Goal: Task Accomplishment & Management: Use online tool/utility

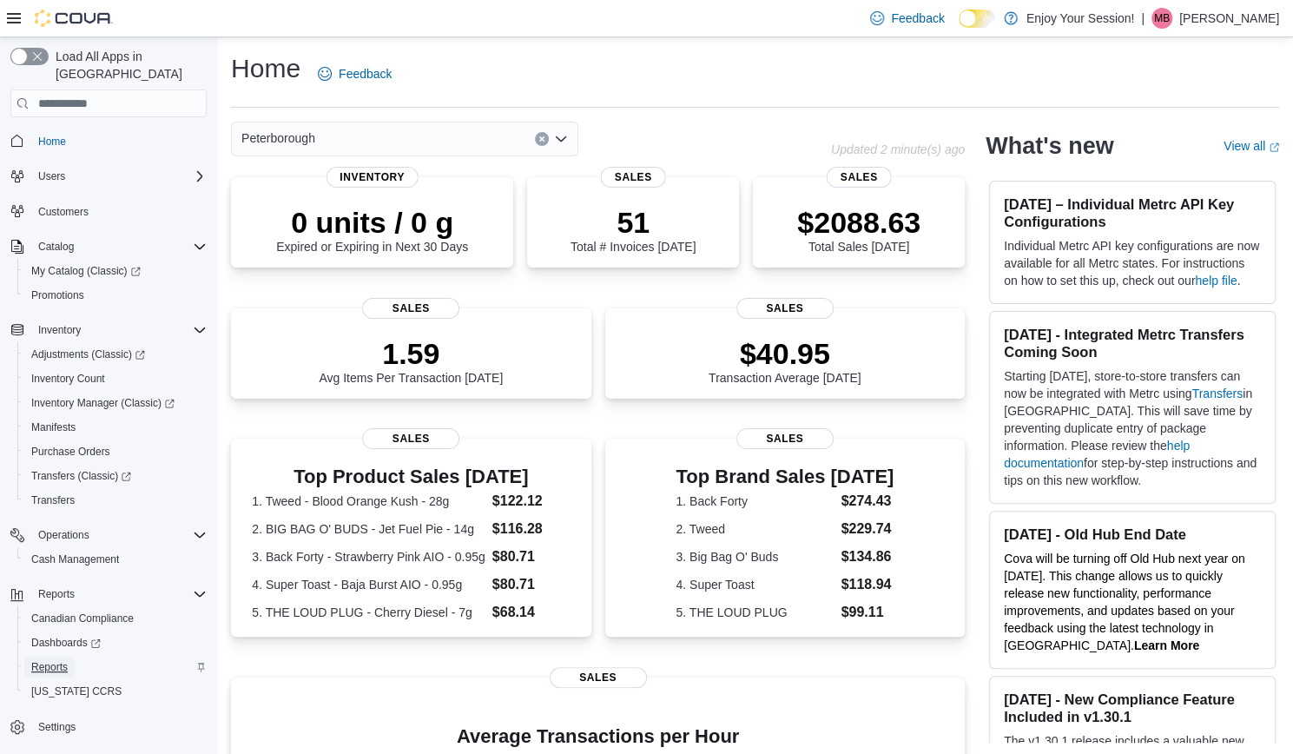
click at [51, 660] on span "Reports" at bounding box center [49, 667] width 36 height 14
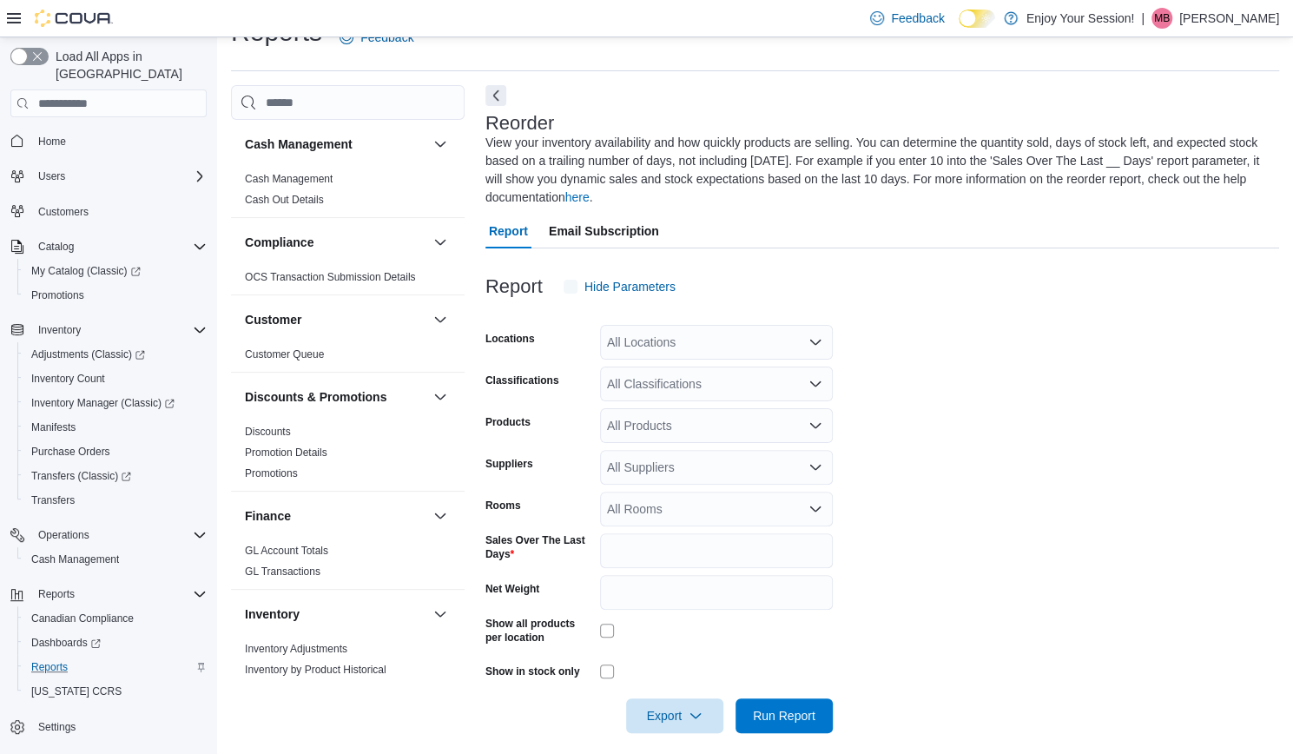
scroll to position [50, 0]
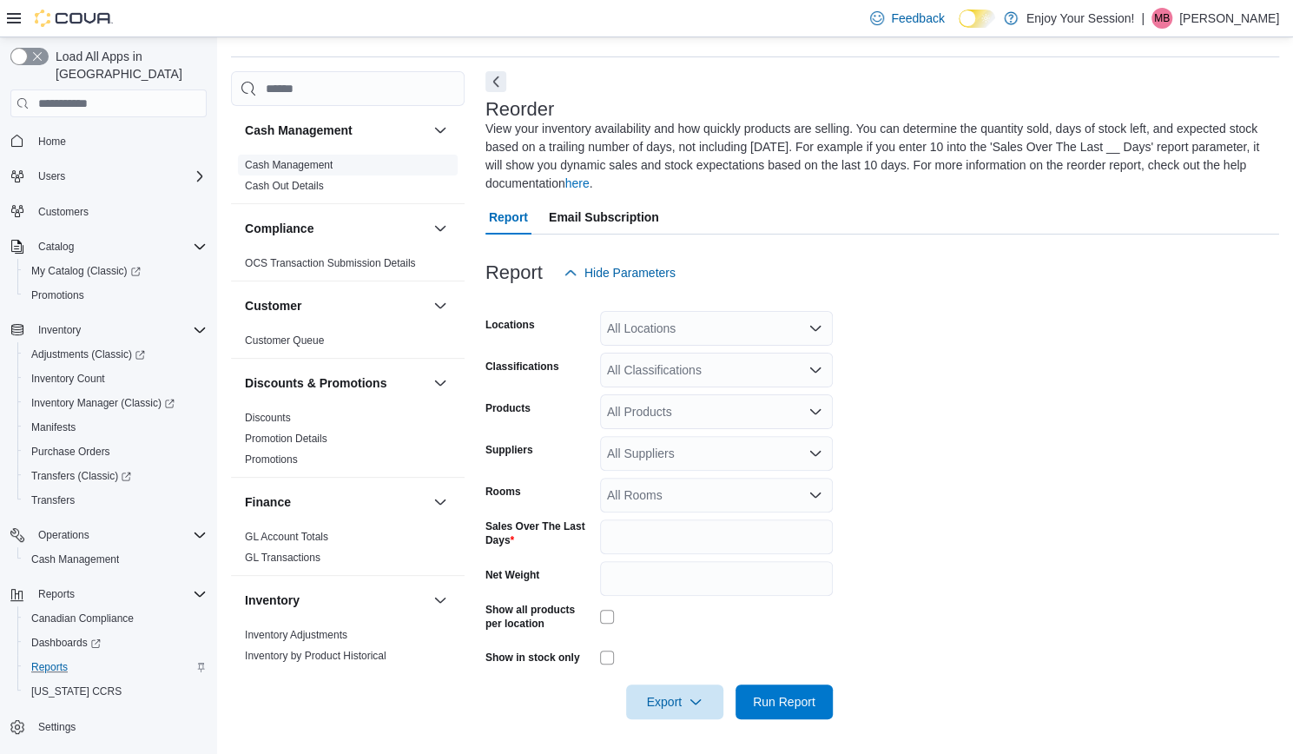
click at [283, 155] on span "Cash Management" at bounding box center [348, 165] width 220 height 21
click at [283, 162] on link "Cash Management" at bounding box center [289, 165] width 88 height 12
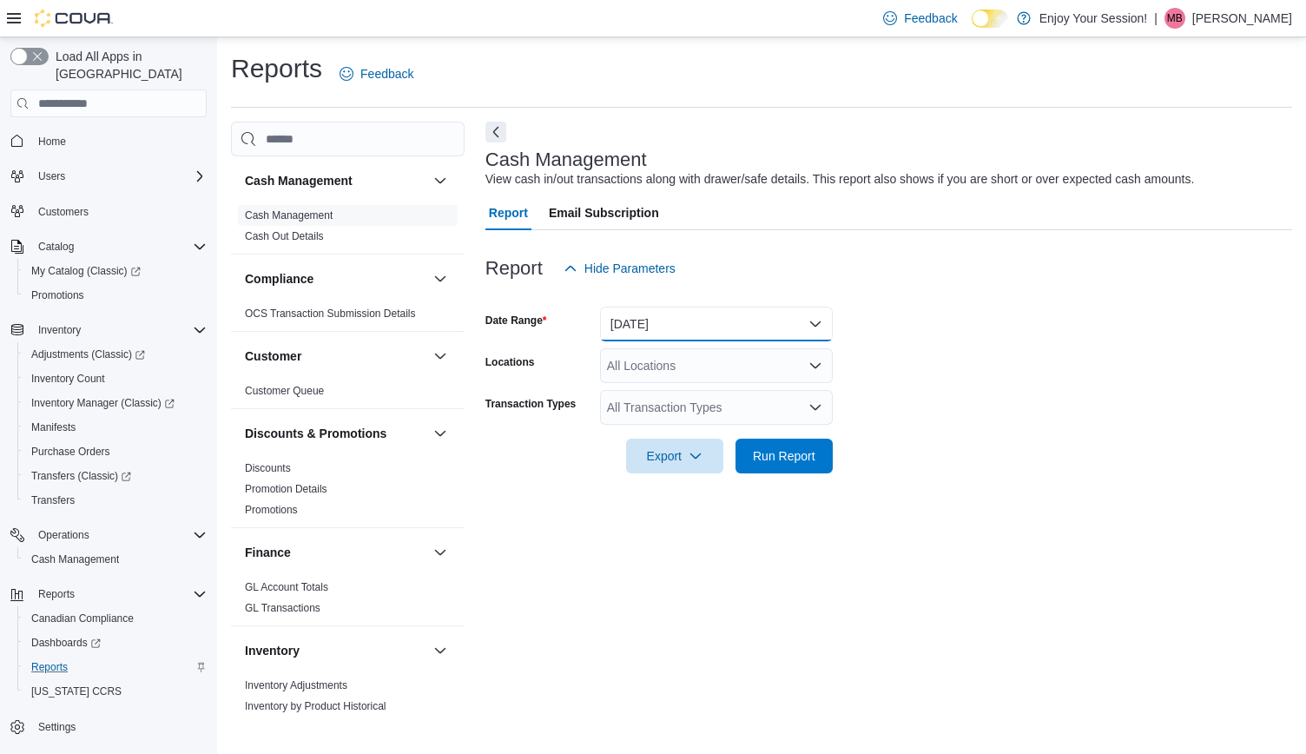
click at [657, 326] on button "Today" at bounding box center [716, 324] width 233 height 35
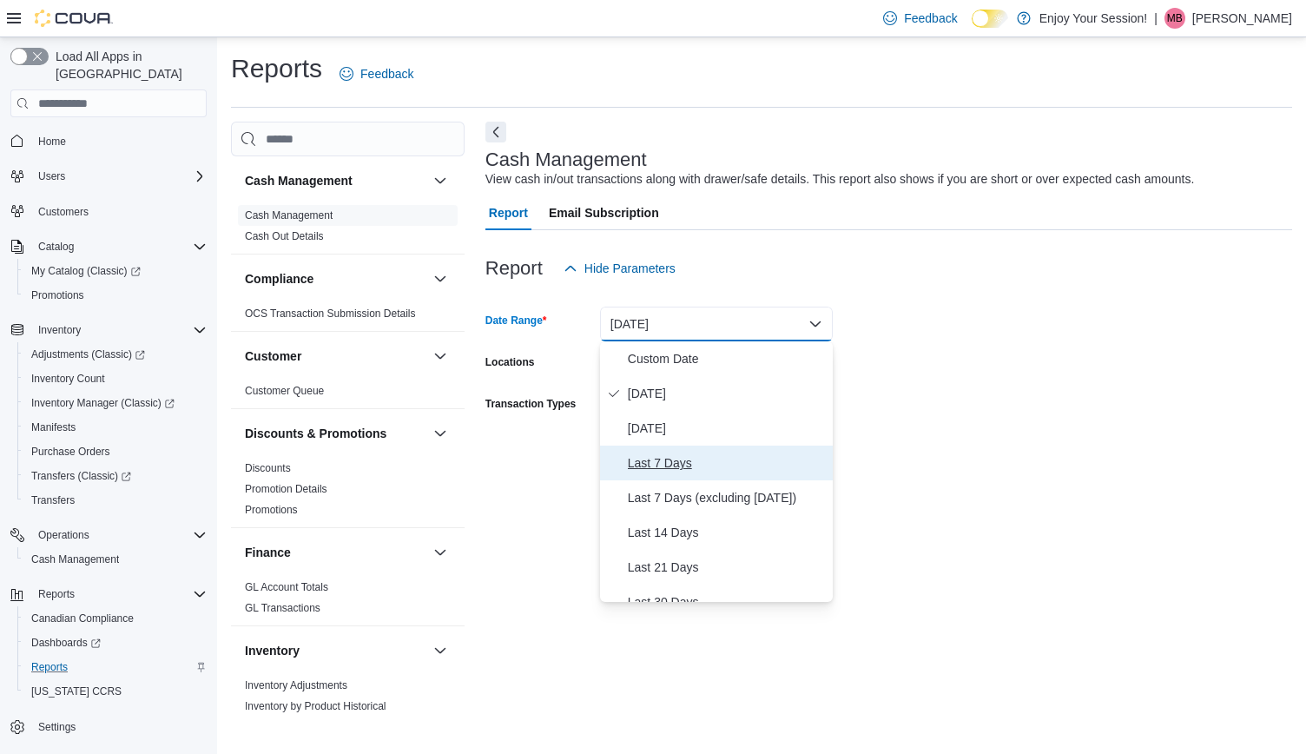
click at [692, 459] on span "Last 7 Days" at bounding box center [727, 463] width 198 height 21
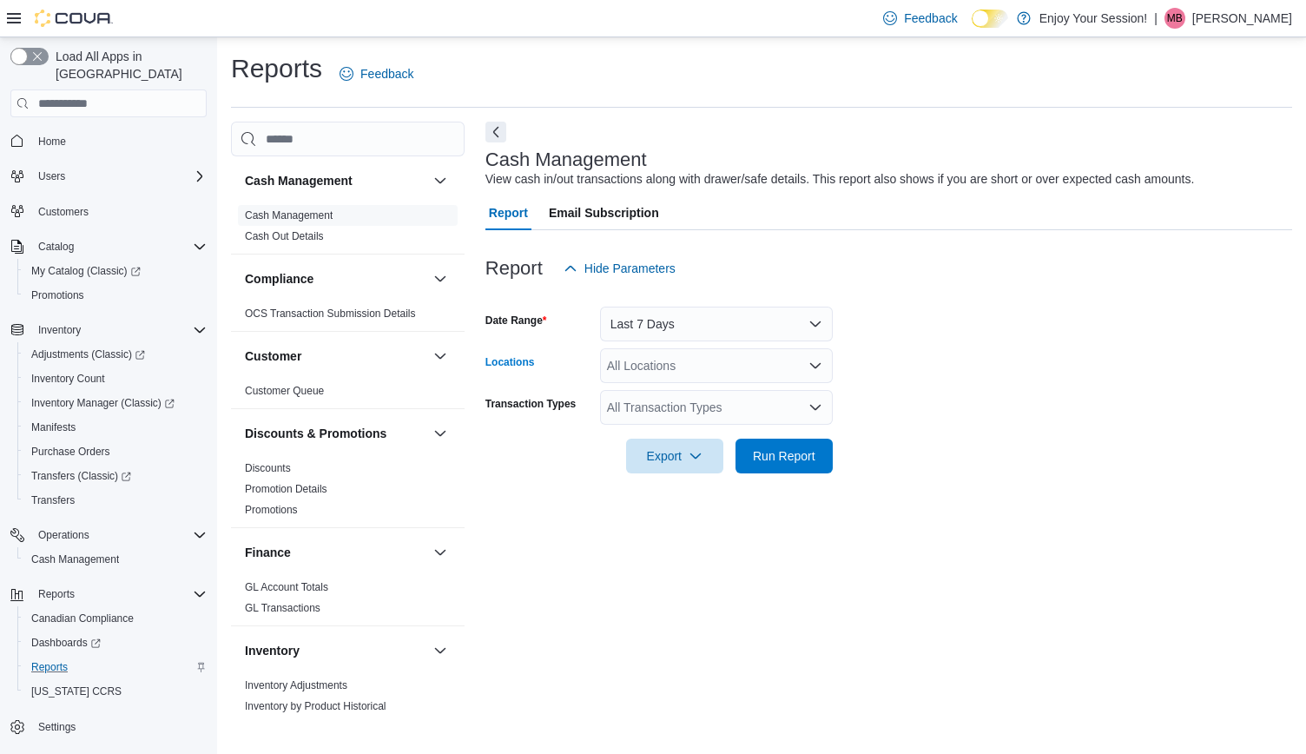
click at [646, 369] on div "All Locations" at bounding box center [716, 365] width 233 height 35
type input "***"
click at [645, 393] on span "Peterborough" at bounding box center [675, 395] width 74 height 17
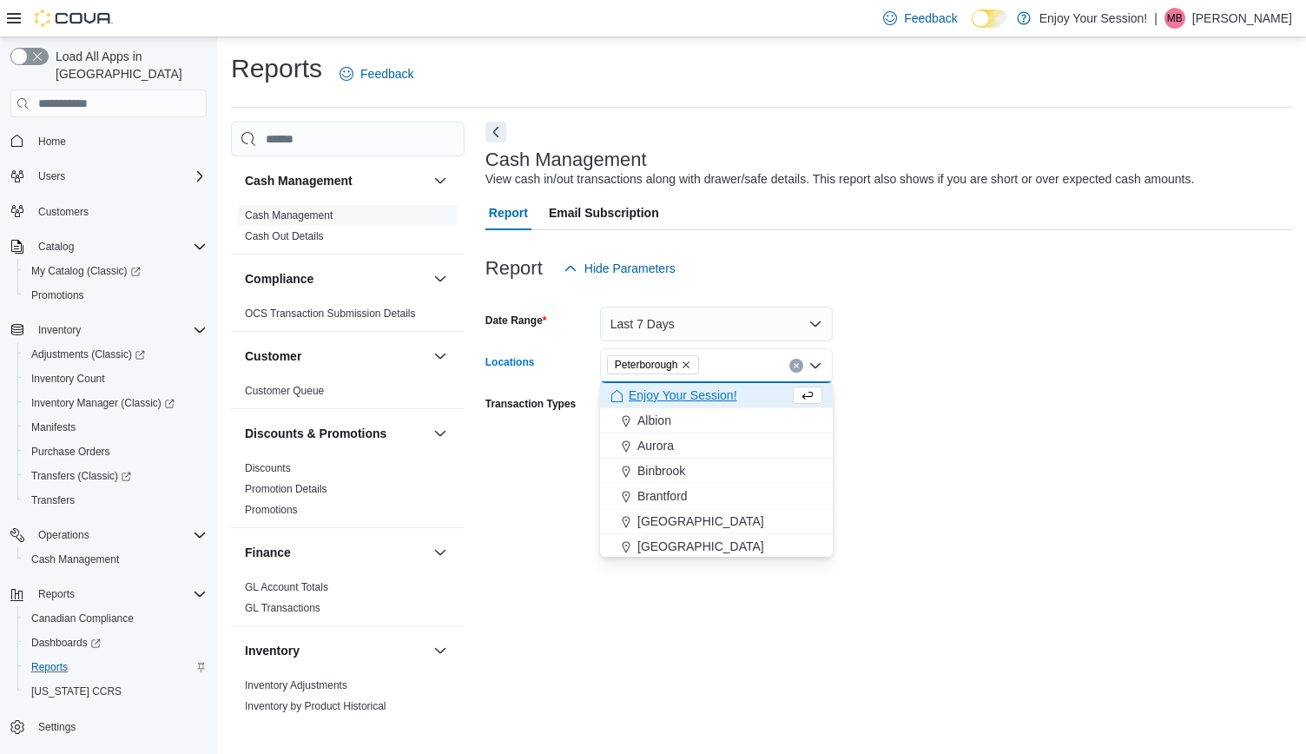
click at [907, 394] on form "Date Range Last 7 Days Locations Peterborough Combo box. Selected. Peterborough…" at bounding box center [889, 380] width 807 height 188
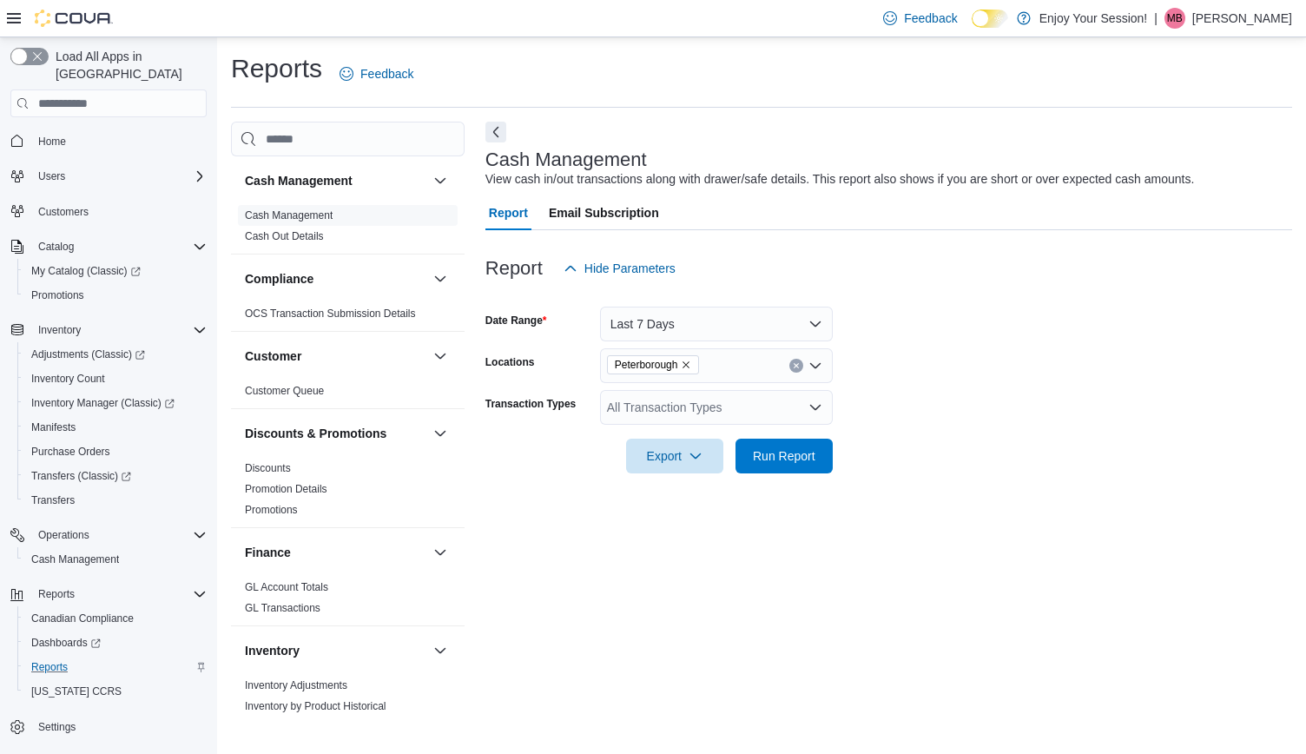
click at [705, 411] on div "All Transaction Types" at bounding box center [716, 407] width 233 height 35
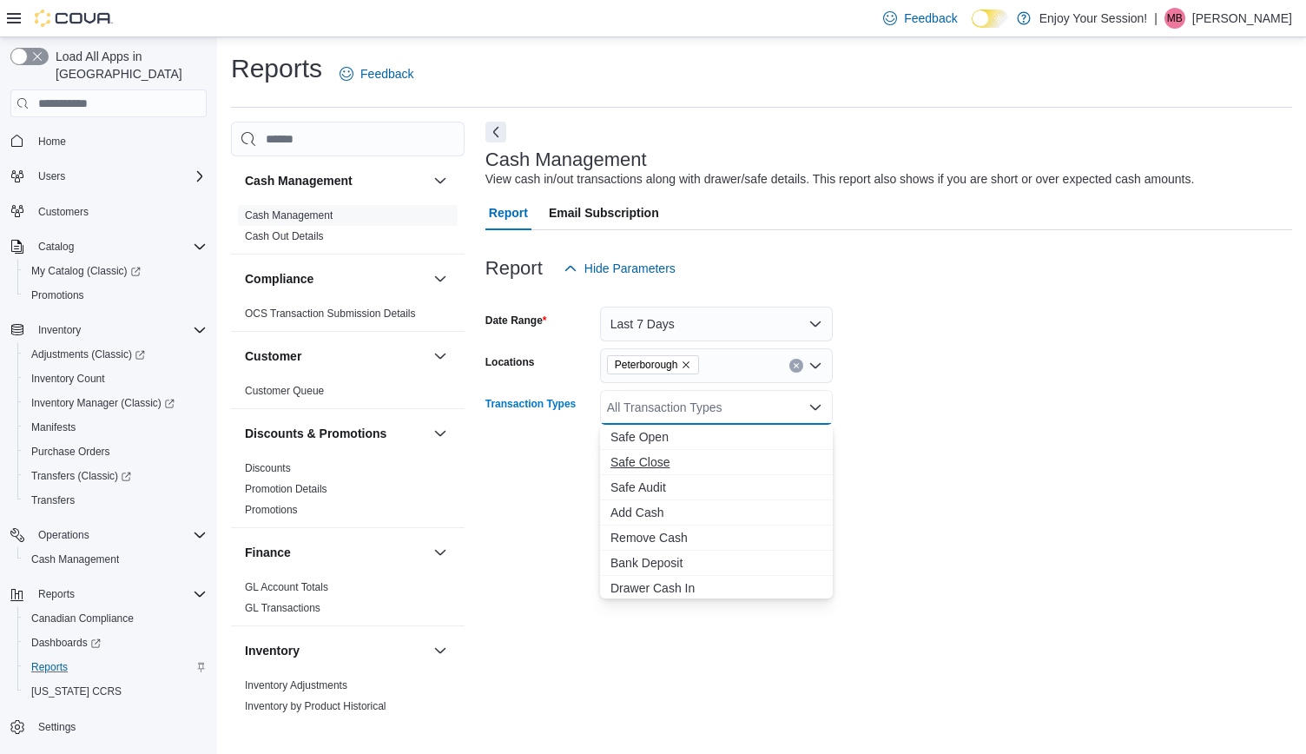
click at [665, 473] on button "Safe Close" at bounding box center [716, 462] width 233 height 25
click at [950, 462] on form "Date Range Last 7 Days Locations Peterborough Transaction Types Safe Close Comb…" at bounding box center [889, 380] width 807 height 188
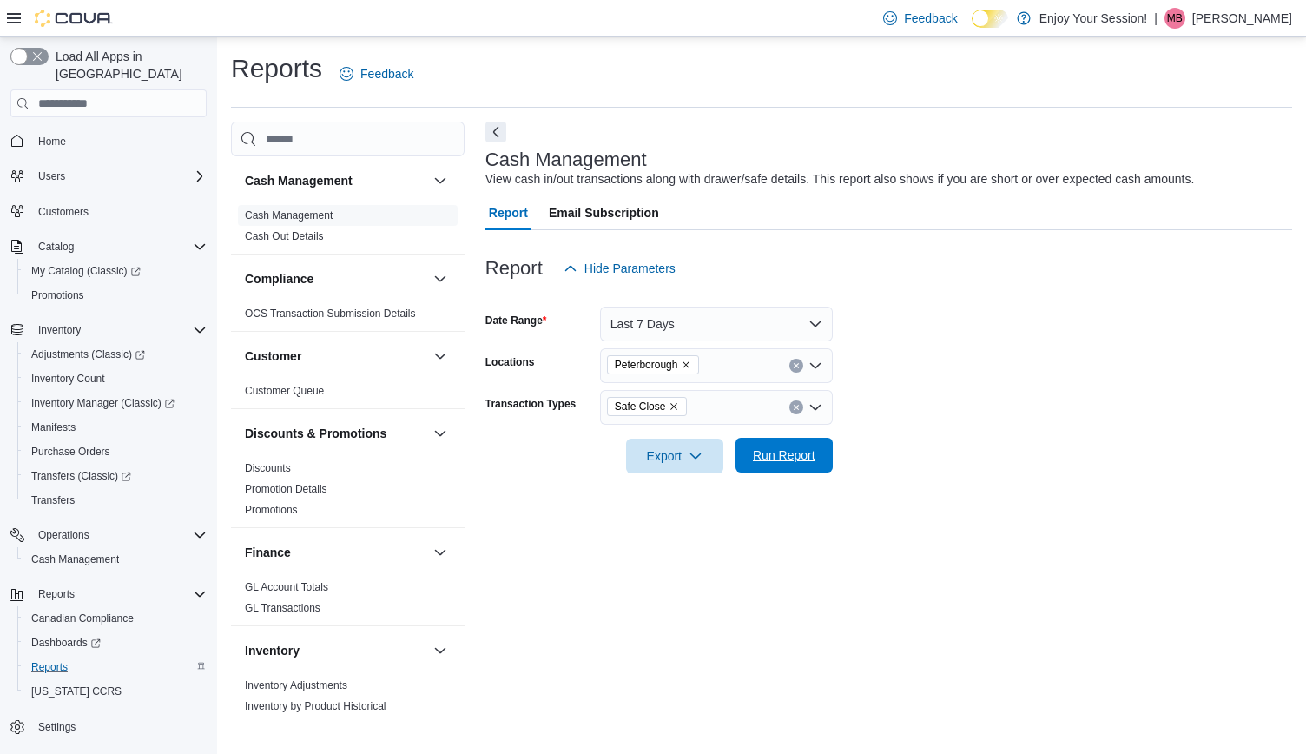
click at [801, 463] on span "Run Report" at bounding box center [784, 454] width 63 height 17
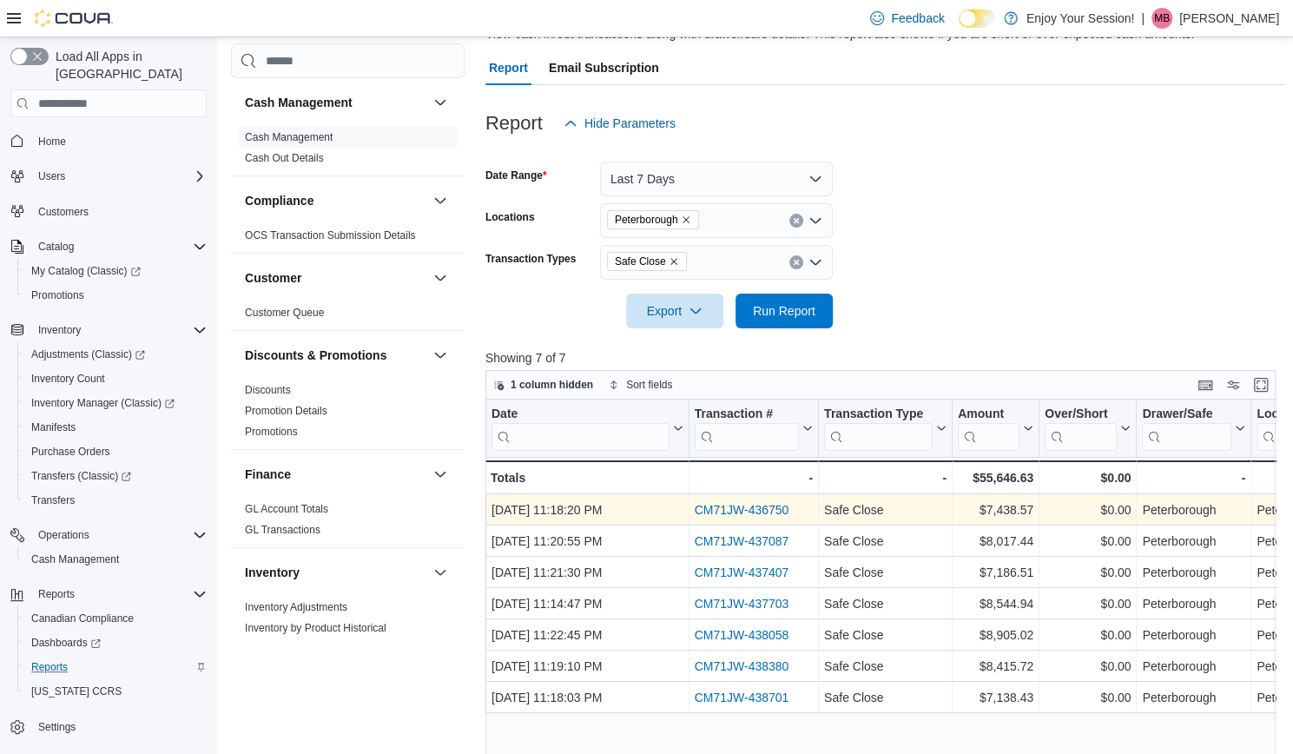
scroll to position [146, 0]
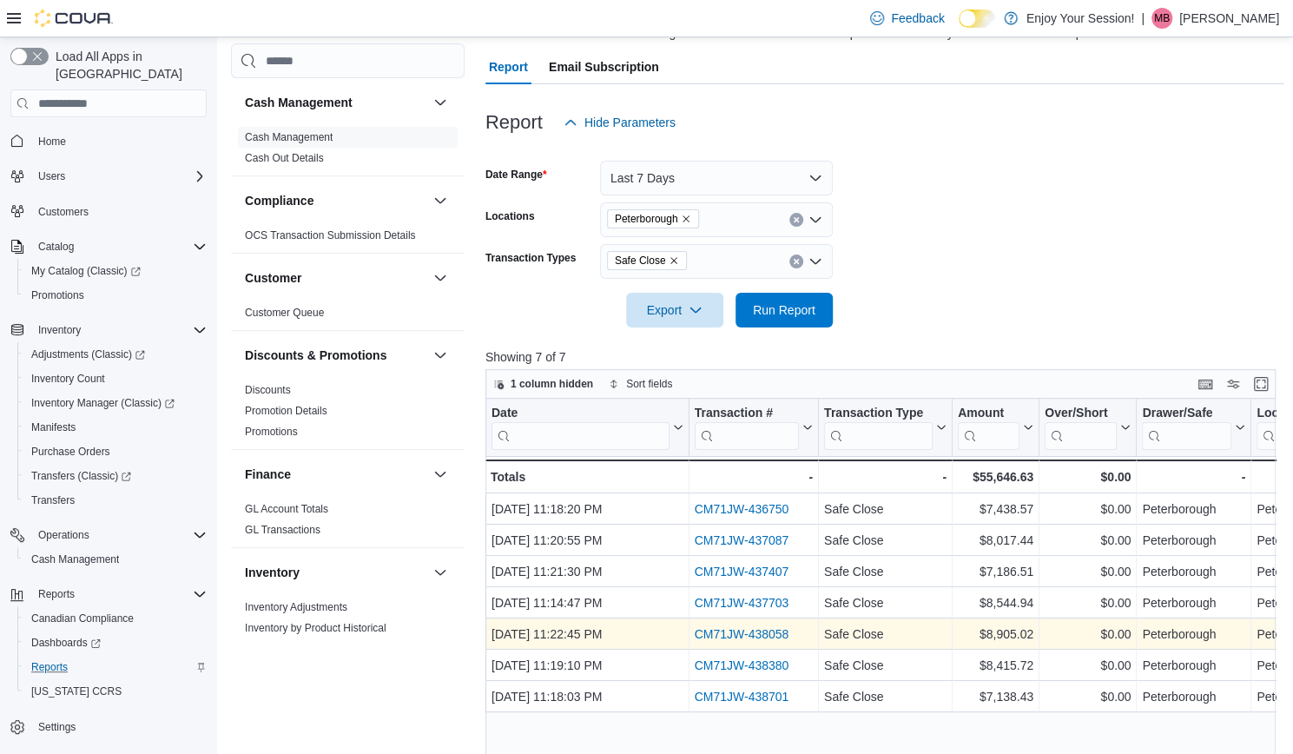
click at [732, 635] on link "CM71JW-438058" at bounding box center [741, 635] width 95 height 14
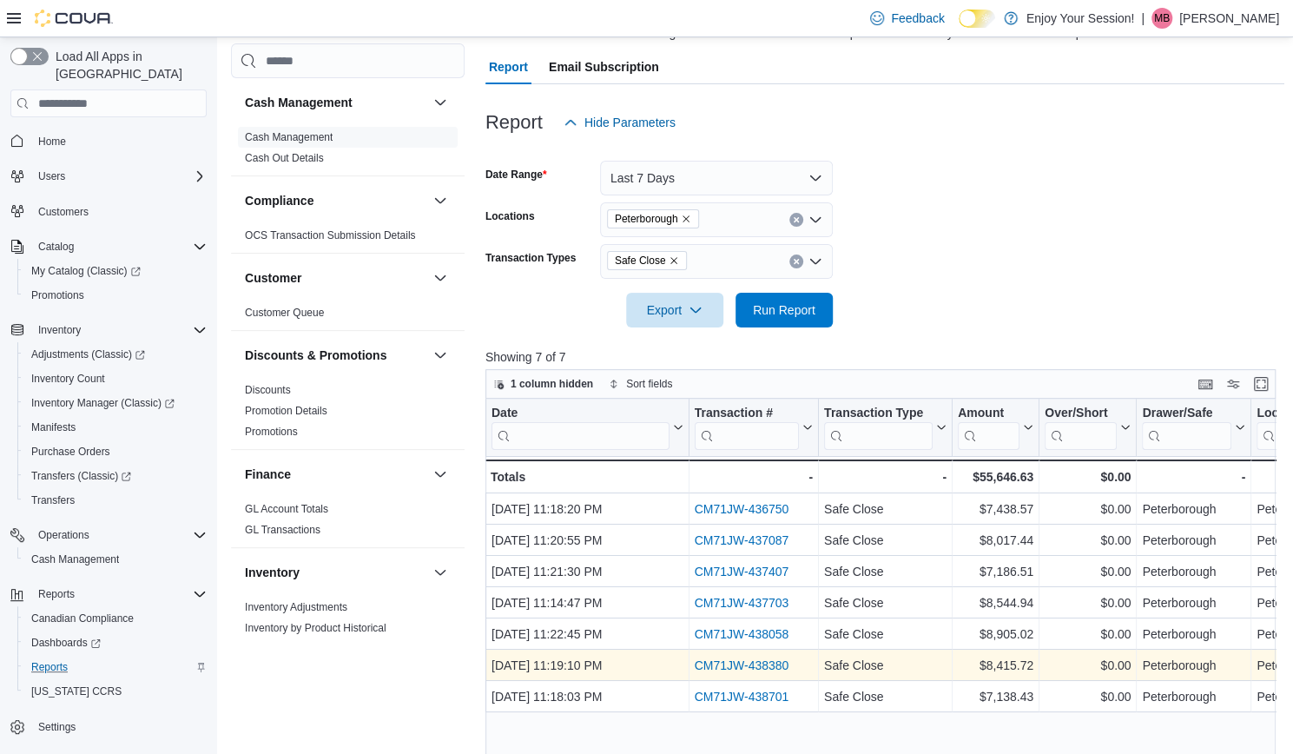
click at [722, 663] on link "CM71JW-438380" at bounding box center [741, 666] width 95 height 14
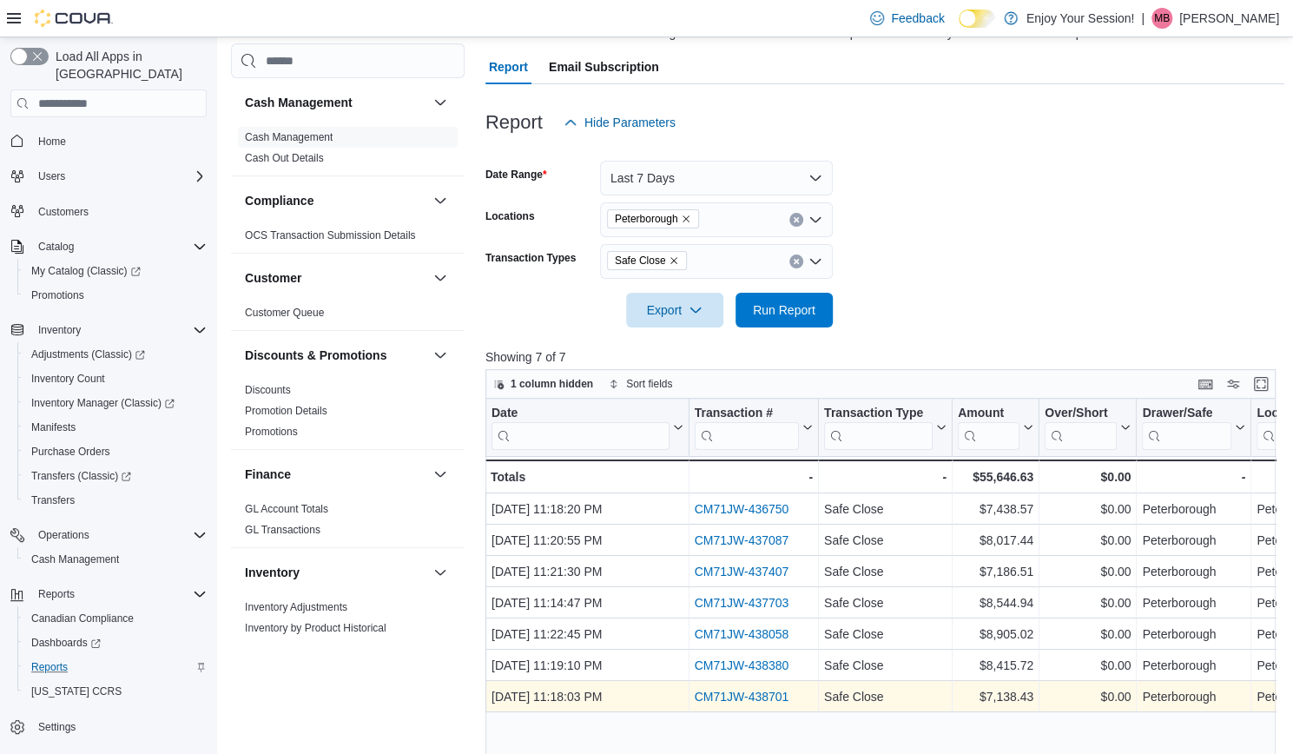
click at [740, 696] on link "CM71JW-438701" at bounding box center [741, 698] width 95 height 14
